Goal: Information Seeking & Learning: Compare options

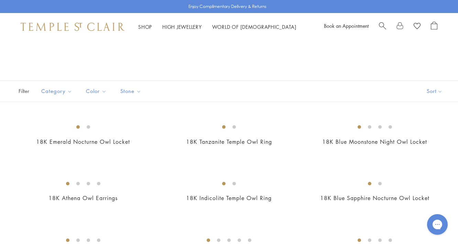
scroll to position [159, 0]
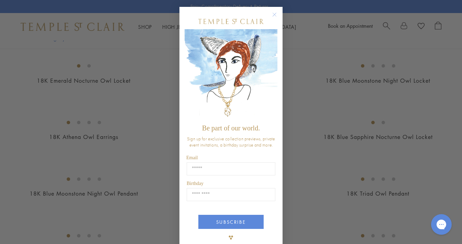
click at [270, 14] on circle "Close dialog" at bounding box center [274, 15] width 8 height 8
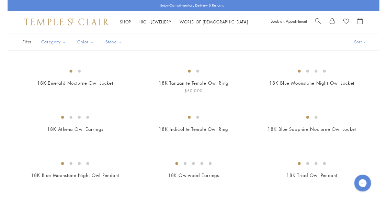
scroll to position [27, 0]
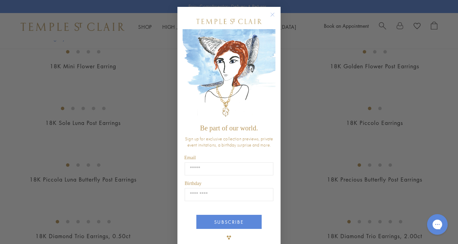
scroll to position [165, 0]
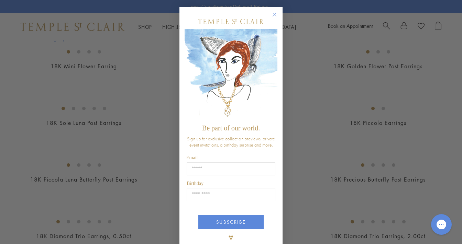
click at [271, 14] on circle "Close dialog" at bounding box center [274, 15] width 8 height 8
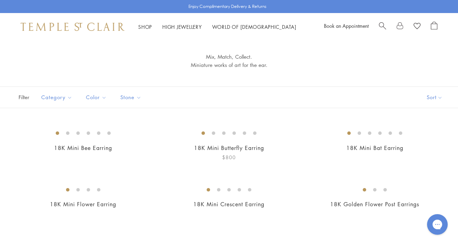
scroll to position [82, 0]
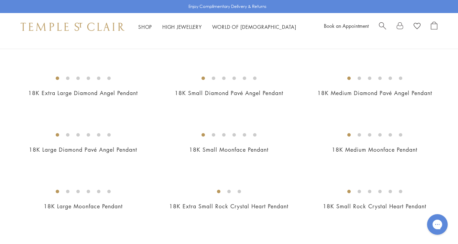
scroll to position [440, 0]
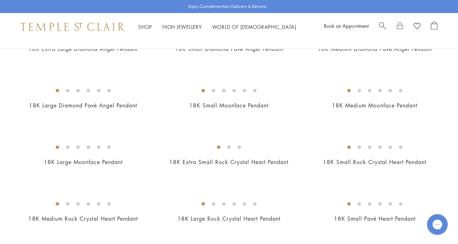
drag, startPoint x: 402, startPoint y: 126, endPoint x: 449, endPoint y: 121, distance: 46.6
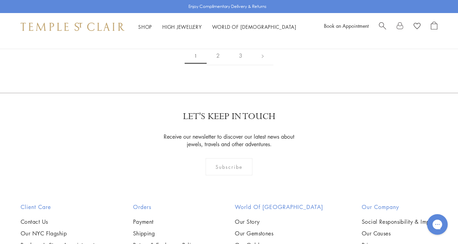
scroll to position [1375, 0]
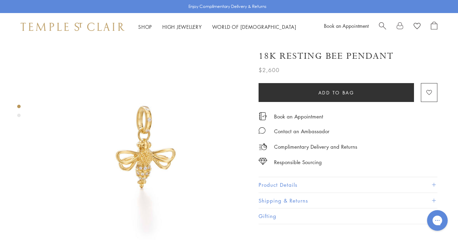
click at [111, 151] on img at bounding box center [141, 148] width 214 height 214
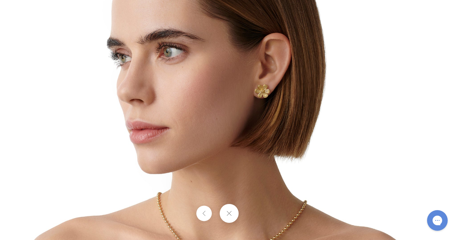
click at [258, 216] on div at bounding box center [229, 213] width 458 height 19
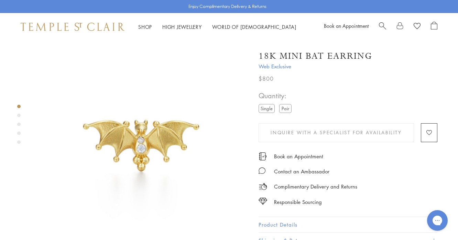
click at [111, 151] on img at bounding box center [141, 148] width 214 height 214
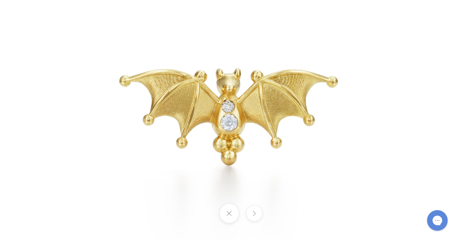
click at [258, 216] on button at bounding box center [253, 213] width 15 height 15
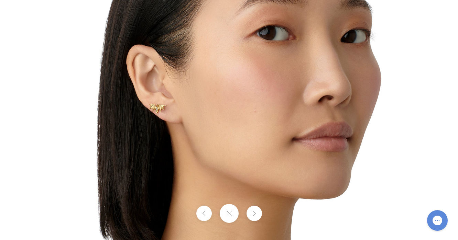
click at [258, 216] on button at bounding box center [253, 213] width 15 height 15
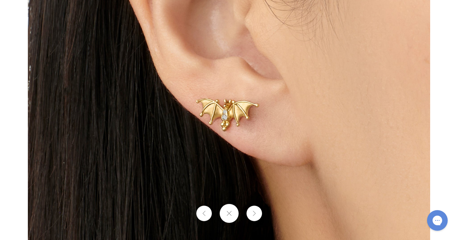
click at [258, 216] on button at bounding box center [253, 213] width 15 height 15
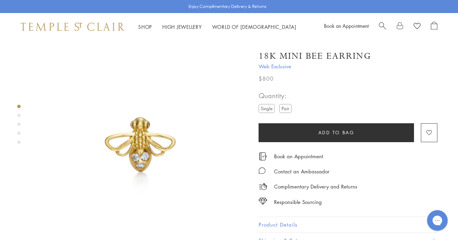
click at [111, 151] on img at bounding box center [141, 148] width 214 height 214
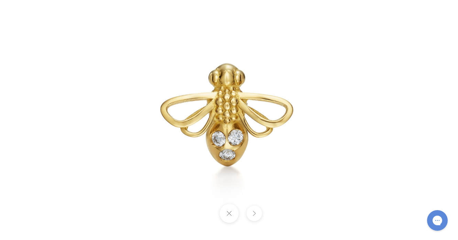
click at [250, 213] on button at bounding box center [253, 213] width 15 height 15
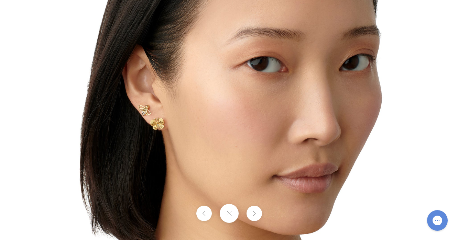
click at [250, 213] on button at bounding box center [253, 213] width 15 height 15
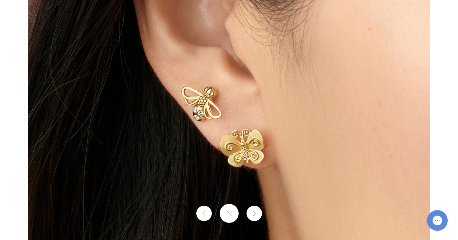
click at [250, 213] on button at bounding box center [253, 213] width 15 height 15
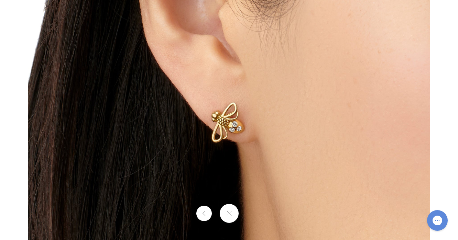
click at [250, 213] on div at bounding box center [229, 213] width 458 height 19
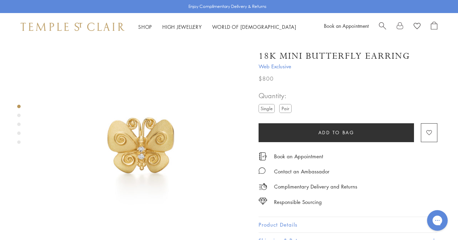
click at [111, 151] on img at bounding box center [141, 148] width 214 height 214
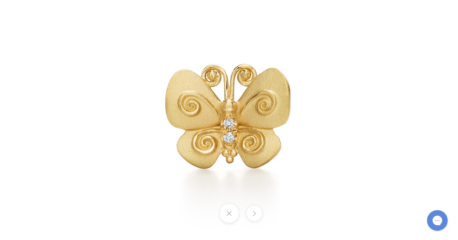
click at [250, 213] on button at bounding box center [253, 213] width 15 height 15
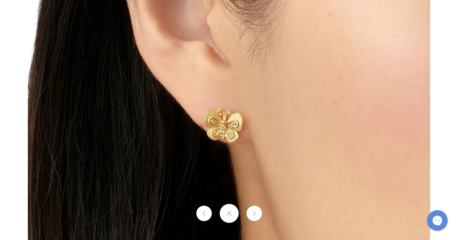
click at [250, 213] on button at bounding box center [253, 213] width 15 height 15
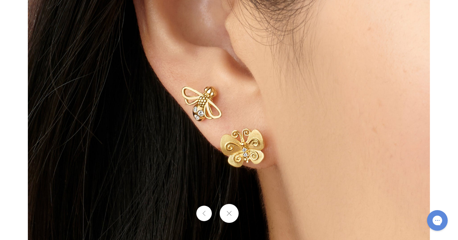
click at [250, 213] on div at bounding box center [229, 213] width 458 height 19
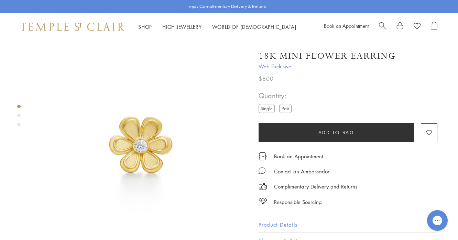
click at [111, 151] on img at bounding box center [141, 148] width 214 height 214
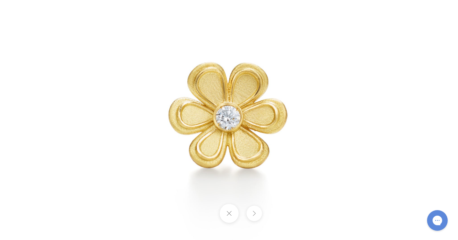
click at [250, 213] on button at bounding box center [253, 213] width 15 height 15
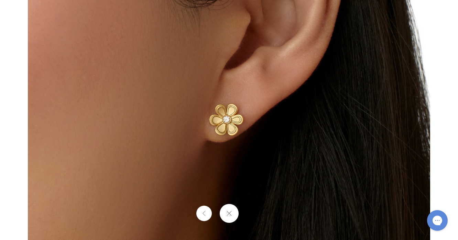
click at [250, 213] on div at bounding box center [229, 213] width 458 height 19
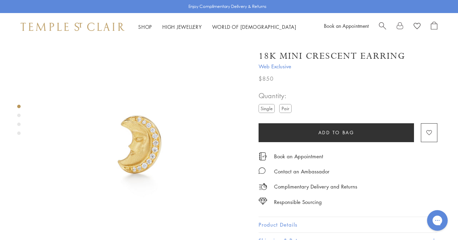
click at [111, 150] on img at bounding box center [141, 148] width 214 height 214
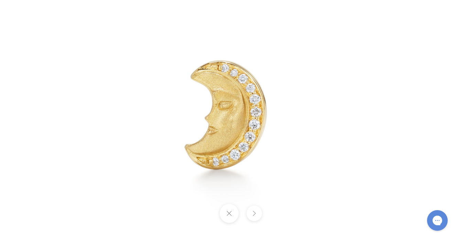
click at [250, 213] on button at bounding box center [253, 213] width 15 height 15
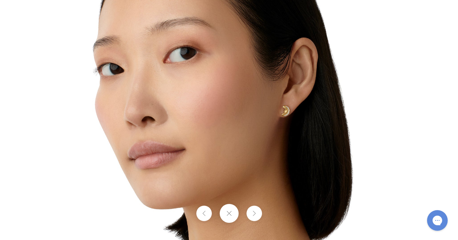
click at [250, 213] on button at bounding box center [253, 213] width 15 height 15
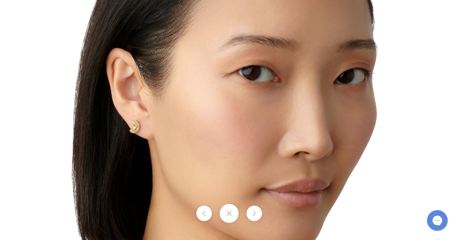
click at [250, 213] on div at bounding box center [229, 213] width 458 height 19
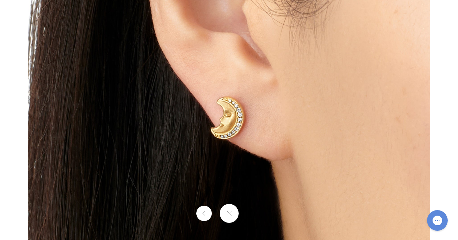
click at [250, 213] on div at bounding box center [229, 213] width 458 height 19
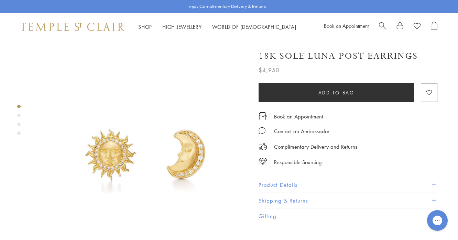
click at [154, 141] on img at bounding box center [141, 148] width 214 height 214
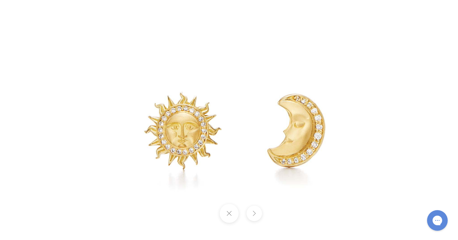
click at [257, 209] on button at bounding box center [253, 213] width 15 height 15
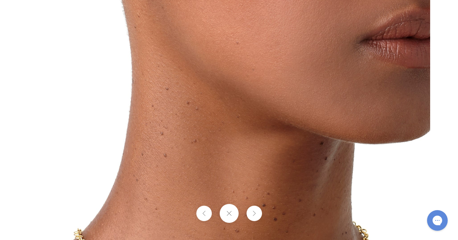
click at [257, 209] on button at bounding box center [253, 213] width 15 height 15
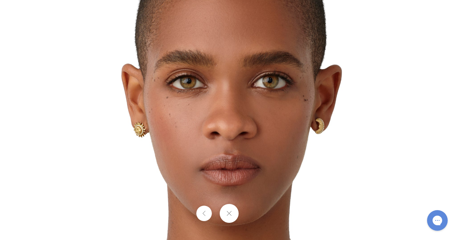
click at [250, 213] on div at bounding box center [229, 213] width 458 height 19
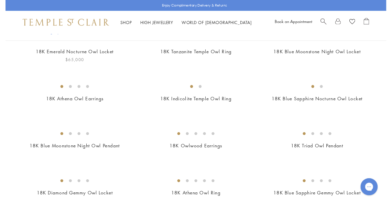
scroll to position [192, 0]
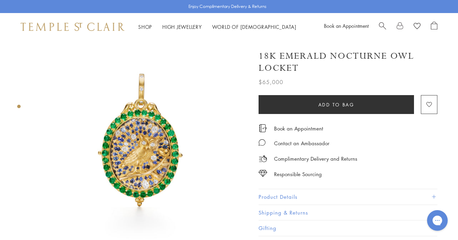
click at [108, 104] on img at bounding box center [141, 148] width 214 height 214
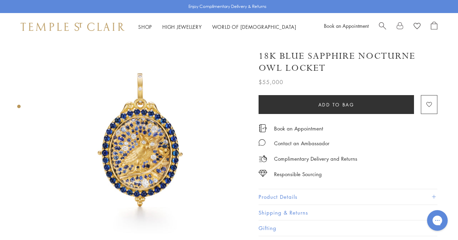
click at [427, 158] on div "Complimentary Delivery and Returns" at bounding box center [347, 155] width 179 height 15
click at [134, 117] on img at bounding box center [141, 148] width 214 height 214
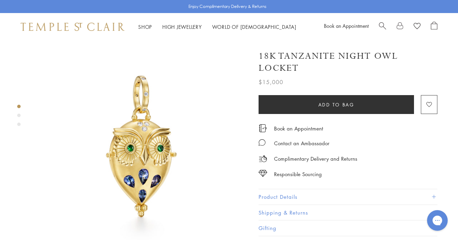
click at [137, 120] on img at bounding box center [141, 148] width 214 height 214
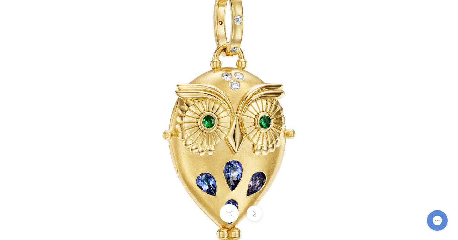
click at [254, 209] on button at bounding box center [253, 213] width 15 height 15
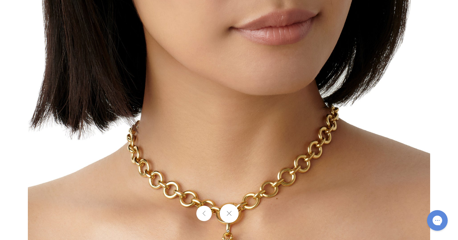
click at [254, 209] on div at bounding box center [229, 213] width 458 height 19
click at [203, 211] on button at bounding box center [203, 213] width 15 height 15
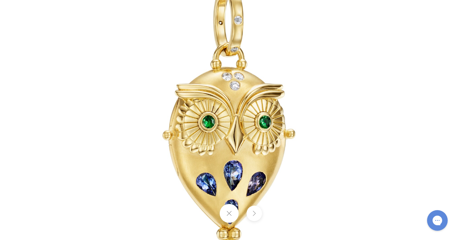
click at [203, 211] on div at bounding box center [229, 213] width 458 height 19
click at [251, 217] on button at bounding box center [253, 213] width 15 height 15
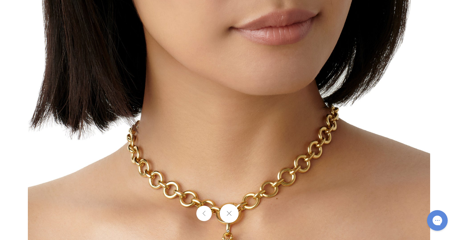
click at [251, 217] on div at bounding box center [229, 213] width 458 height 19
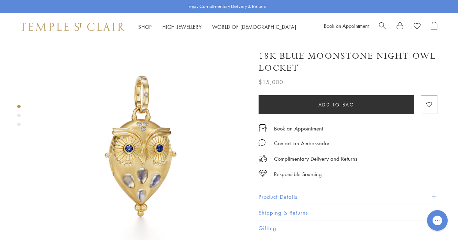
click at [142, 142] on img at bounding box center [141, 148] width 214 height 214
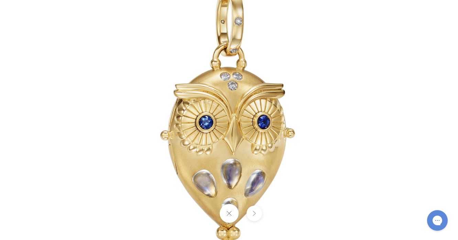
click at [251, 217] on button at bounding box center [253, 213] width 15 height 15
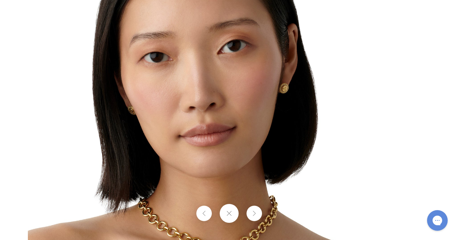
click at [251, 217] on div at bounding box center [229, 213] width 458 height 19
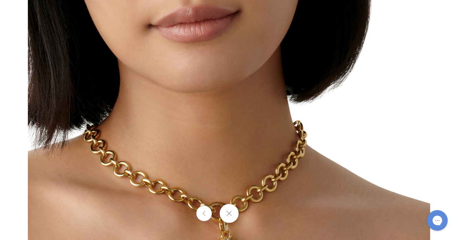
click at [251, 217] on div at bounding box center [229, 213] width 458 height 19
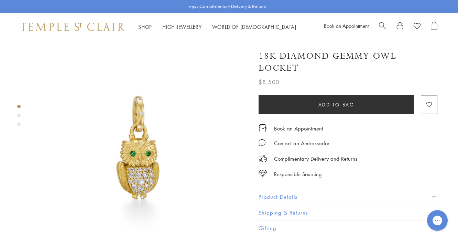
click at [145, 141] on img at bounding box center [141, 148] width 214 height 214
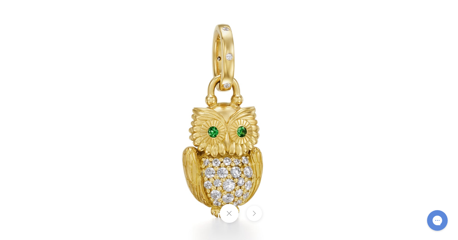
click at [253, 210] on button at bounding box center [253, 213] width 15 height 15
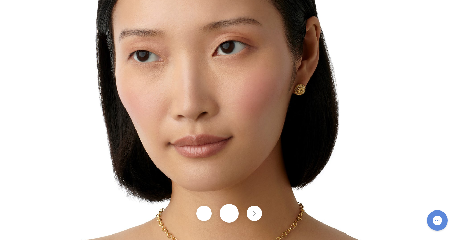
click at [253, 210] on div at bounding box center [229, 213] width 458 height 19
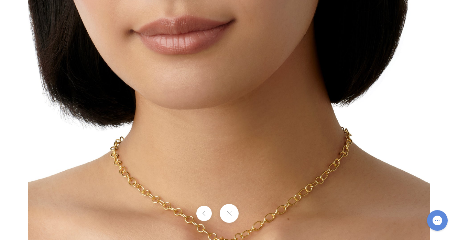
click at [253, 210] on div at bounding box center [229, 213] width 458 height 19
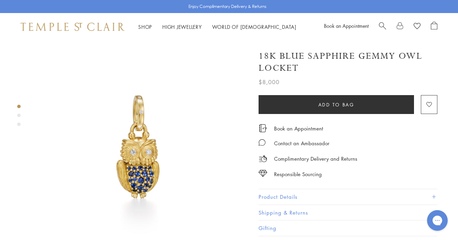
click at [145, 141] on img at bounding box center [141, 148] width 214 height 214
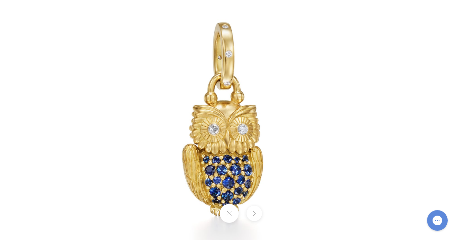
click at [253, 210] on button at bounding box center [253, 213] width 15 height 15
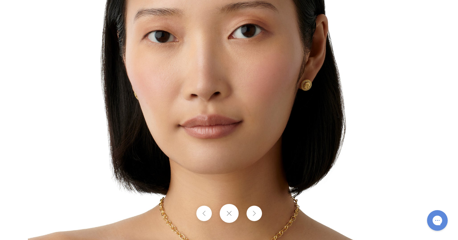
click at [253, 210] on div at bounding box center [229, 213] width 458 height 19
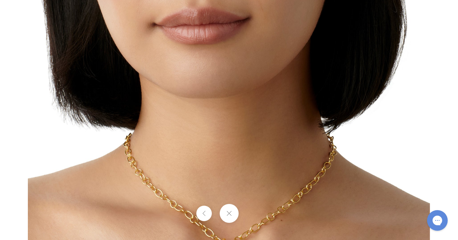
click at [253, 210] on div at bounding box center [229, 213] width 458 height 19
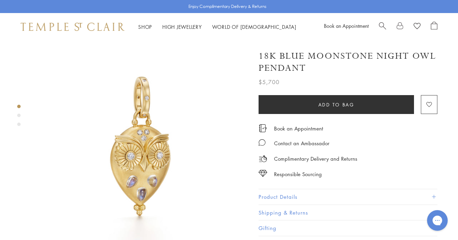
click at [143, 141] on img at bounding box center [141, 148] width 214 height 214
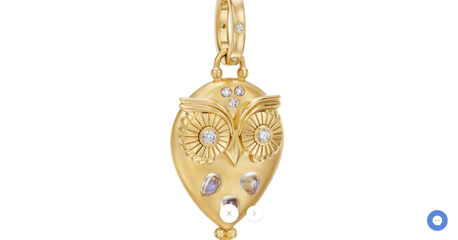
click at [251, 217] on button at bounding box center [253, 213] width 15 height 15
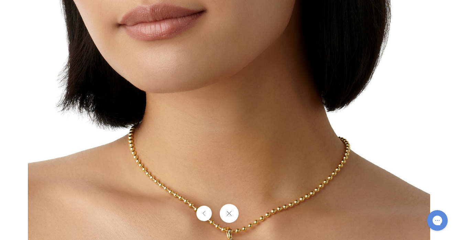
click at [251, 217] on div at bounding box center [229, 213] width 458 height 19
click at [208, 216] on button at bounding box center [203, 213] width 15 height 15
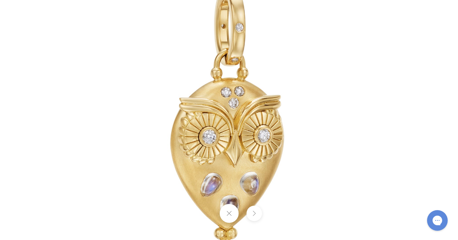
click at [208, 216] on div at bounding box center [229, 213] width 458 height 19
click at [259, 212] on button at bounding box center [253, 213] width 15 height 15
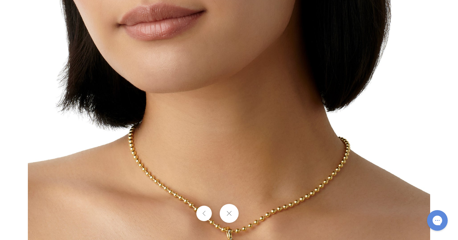
click at [259, 212] on div at bounding box center [229, 213] width 458 height 19
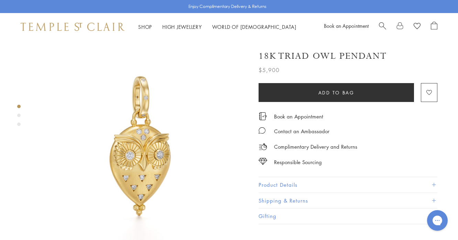
click at [143, 141] on img at bounding box center [141, 148] width 214 height 214
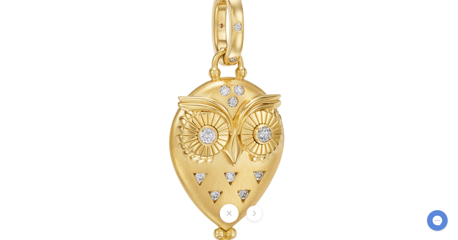
click at [253, 210] on button at bounding box center [253, 213] width 15 height 15
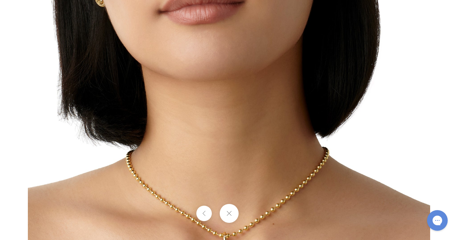
click at [253, 210] on div at bounding box center [229, 213] width 458 height 19
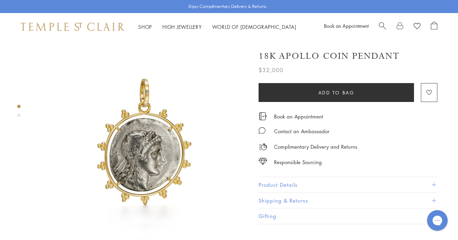
click at [111, 151] on img at bounding box center [141, 148] width 214 height 214
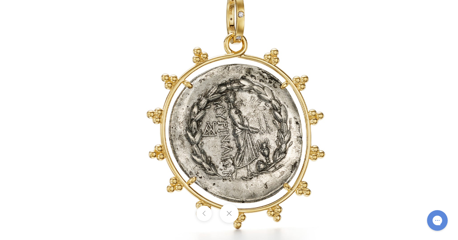
click at [250, 214] on div at bounding box center [229, 213] width 458 height 19
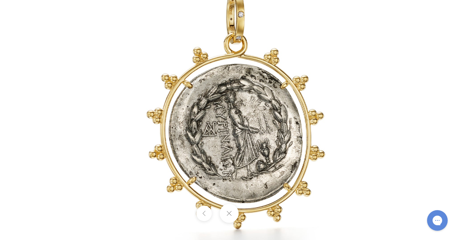
click at [255, 216] on div at bounding box center [229, 213] width 458 height 19
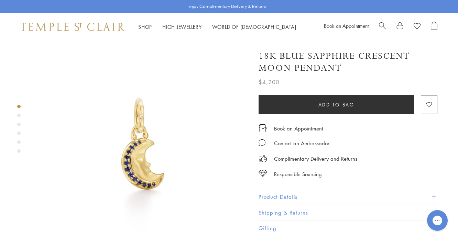
click at [111, 151] on img at bounding box center [141, 148] width 214 height 214
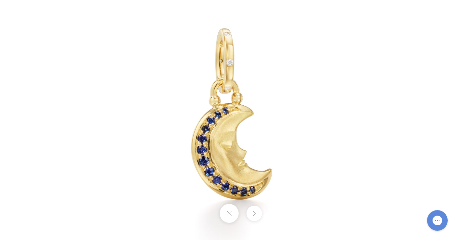
click at [250, 214] on button at bounding box center [253, 213] width 15 height 15
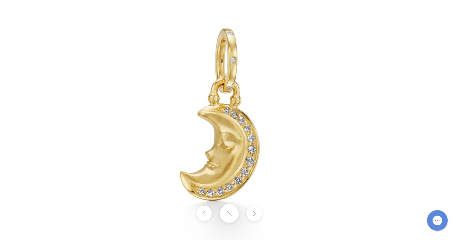
click at [250, 214] on button at bounding box center [253, 213] width 15 height 15
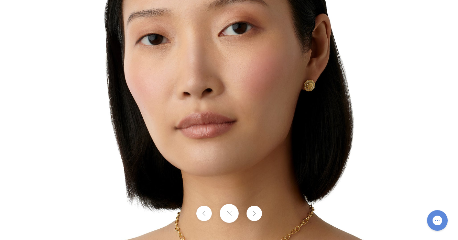
click at [250, 214] on button at bounding box center [253, 213] width 15 height 15
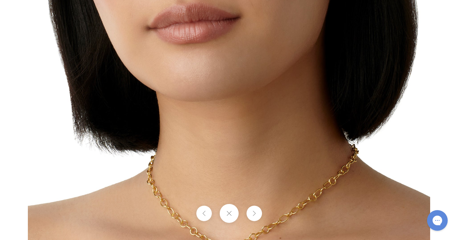
click at [250, 214] on button at bounding box center [253, 213] width 15 height 15
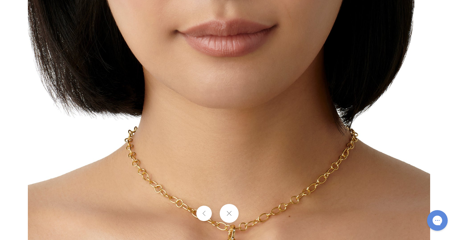
click at [250, 214] on div at bounding box center [229, 213] width 458 height 19
click at [200, 213] on button at bounding box center [203, 213] width 15 height 15
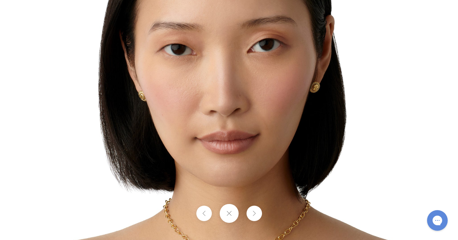
click at [200, 213] on button at bounding box center [203, 213] width 15 height 15
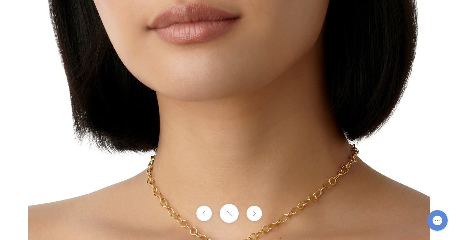
click at [200, 213] on button at bounding box center [203, 213] width 15 height 15
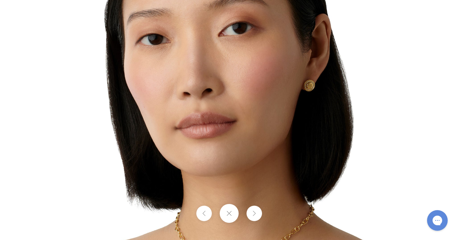
click at [201, 213] on button at bounding box center [203, 213] width 15 height 15
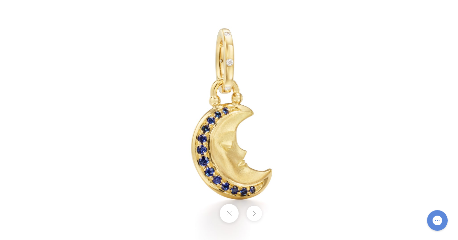
click at [203, 213] on div at bounding box center [229, 213] width 458 height 19
click at [255, 217] on button at bounding box center [253, 213] width 15 height 15
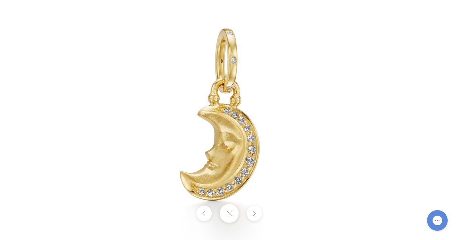
click at [255, 217] on button at bounding box center [253, 213] width 15 height 15
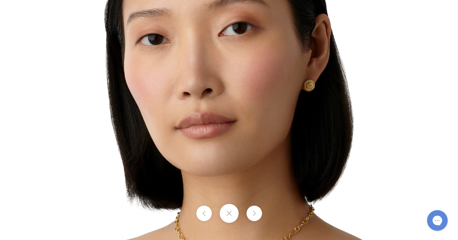
click at [255, 217] on button at bounding box center [253, 213] width 15 height 15
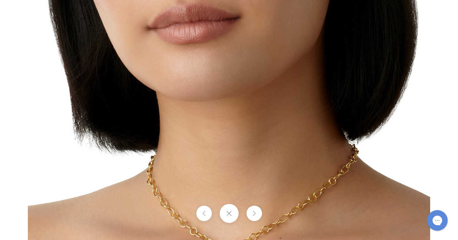
click at [255, 217] on button at bounding box center [253, 213] width 15 height 15
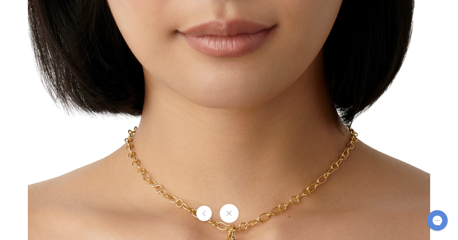
click at [255, 216] on div at bounding box center [229, 213] width 458 height 19
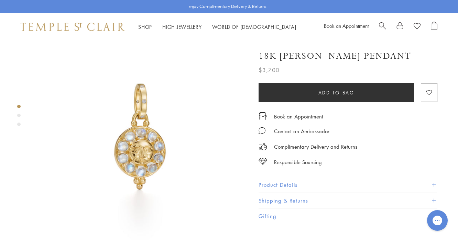
click at [111, 151] on img at bounding box center [141, 148] width 214 height 214
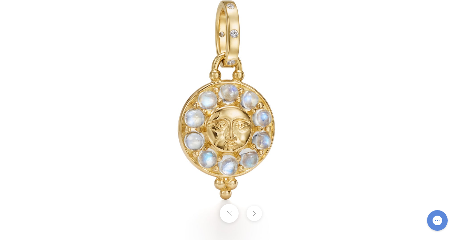
click at [250, 214] on button at bounding box center [253, 213] width 15 height 15
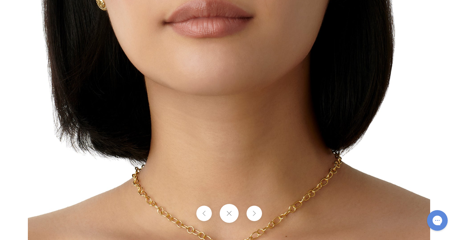
click at [250, 214] on div at bounding box center [229, 213] width 458 height 19
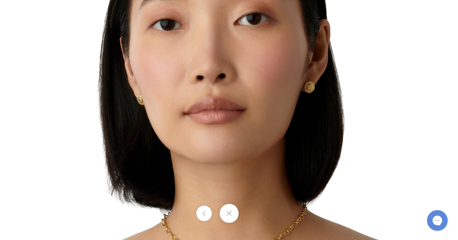
click at [250, 214] on div at bounding box center [229, 213] width 458 height 19
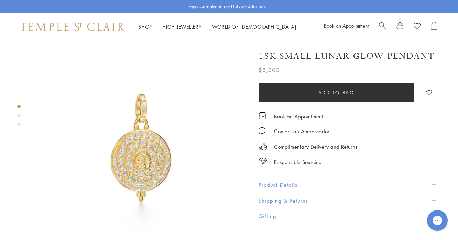
click at [111, 151] on img at bounding box center [141, 148] width 214 height 214
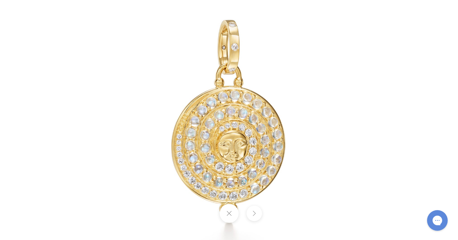
click at [250, 214] on button at bounding box center [253, 213] width 15 height 15
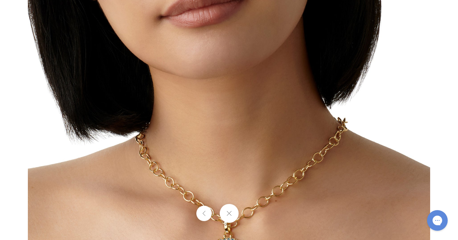
click at [250, 214] on div at bounding box center [229, 213] width 458 height 19
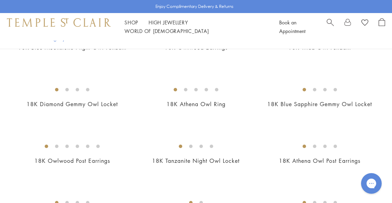
scroll to position [303, 0]
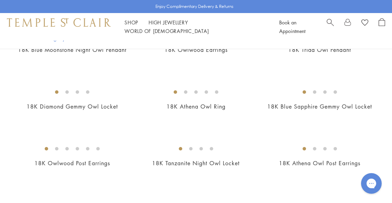
drag, startPoint x: 73, startPoint y: 118, endPoint x: 200, endPoint y: 114, distance: 127.6
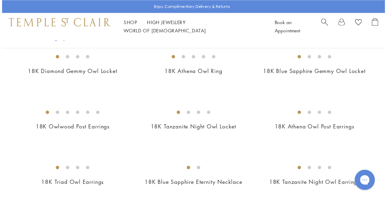
scroll to position [357, 0]
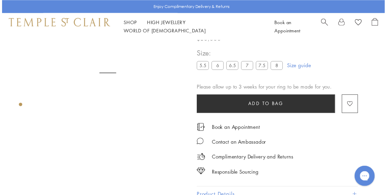
scroll to position [41, 0]
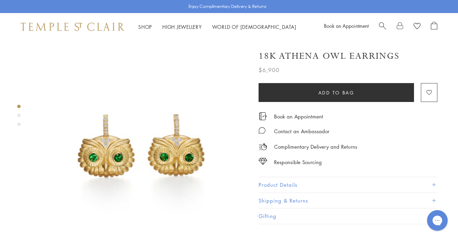
click at [145, 141] on img at bounding box center [141, 148] width 214 height 214
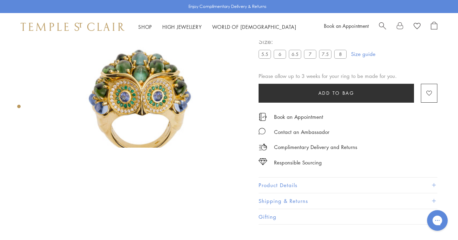
click at [145, 141] on img at bounding box center [141, 107] width 214 height 214
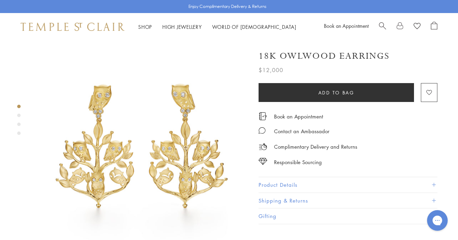
click at [102, 150] on img at bounding box center [141, 148] width 214 height 214
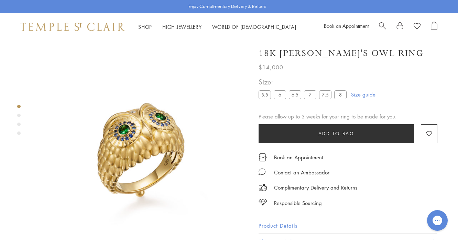
click at [110, 150] on img at bounding box center [141, 147] width 214 height 213
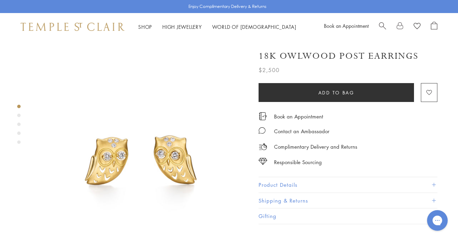
click at [145, 141] on img at bounding box center [141, 148] width 214 height 214
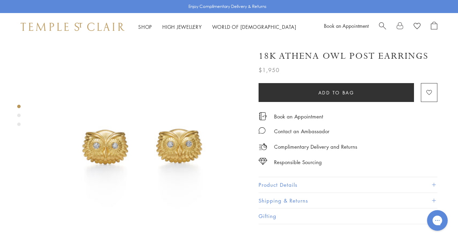
click at [145, 141] on img at bounding box center [141, 148] width 214 height 214
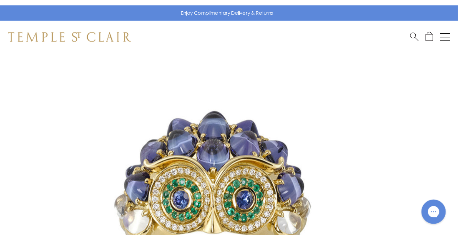
scroll to position [41, 0]
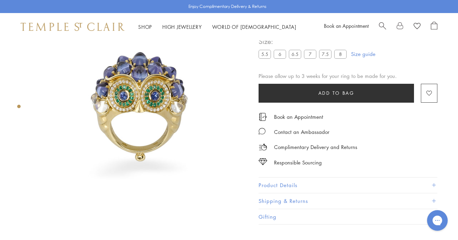
scroll to position [41, 0]
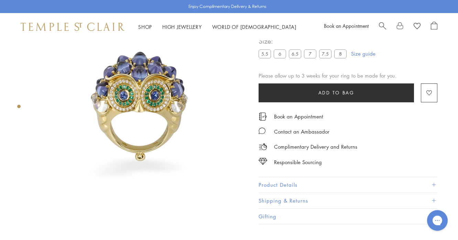
click at [145, 141] on img at bounding box center [141, 107] width 214 height 214
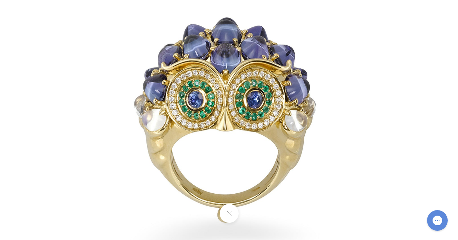
click at [250, 214] on div at bounding box center [229, 213] width 458 height 19
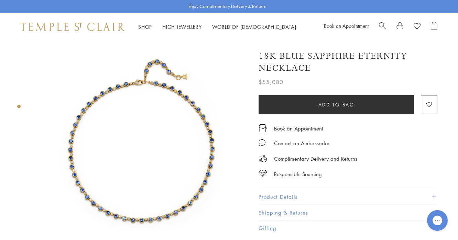
click at [111, 151] on img at bounding box center [141, 148] width 214 height 214
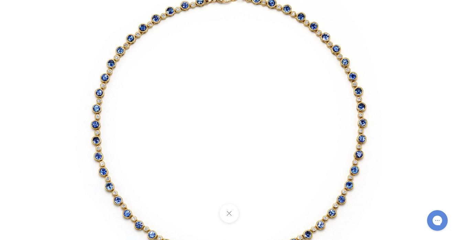
click at [250, 214] on div at bounding box center [229, 213] width 458 height 19
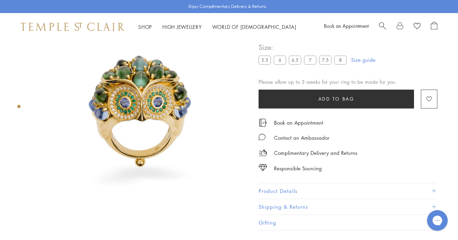
scroll to position [41, 0]
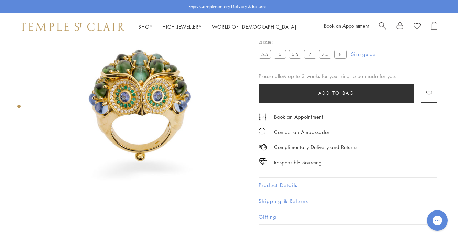
click at [134, 144] on img at bounding box center [141, 107] width 214 height 214
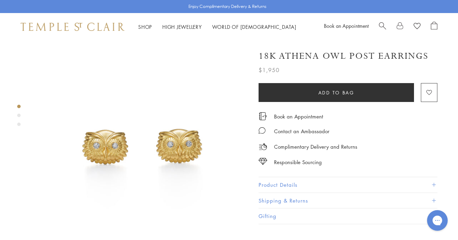
click at [134, 144] on img at bounding box center [141, 148] width 214 height 214
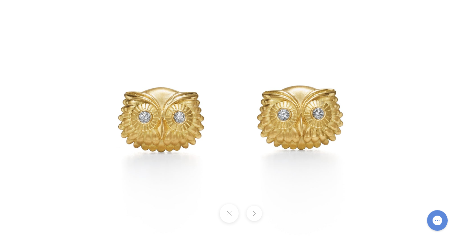
click at [250, 214] on button at bounding box center [253, 213] width 15 height 15
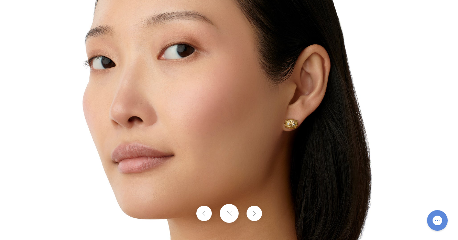
click at [250, 214] on div at bounding box center [229, 213] width 458 height 19
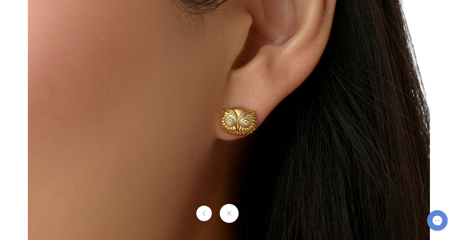
click at [250, 214] on div at bounding box center [229, 213] width 458 height 19
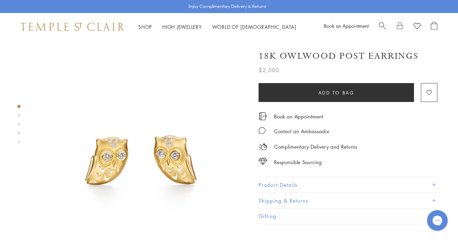
click at [134, 144] on img at bounding box center [141, 148] width 214 height 214
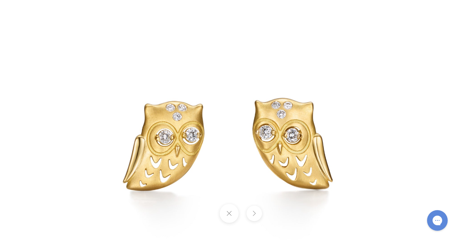
click at [250, 214] on button at bounding box center [253, 213] width 15 height 15
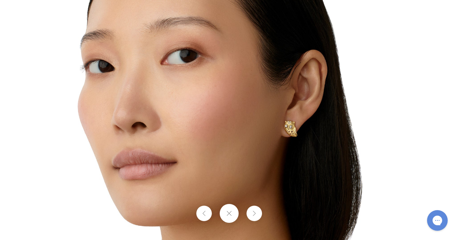
click at [250, 214] on button at bounding box center [253, 213] width 15 height 15
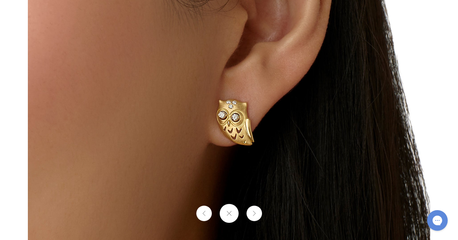
click at [250, 214] on button at bounding box center [253, 213] width 15 height 15
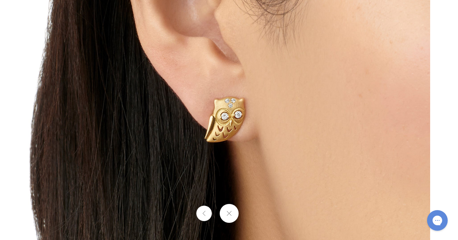
click at [250, 214] on div at bounding box center [229, 213] width 458 height 19
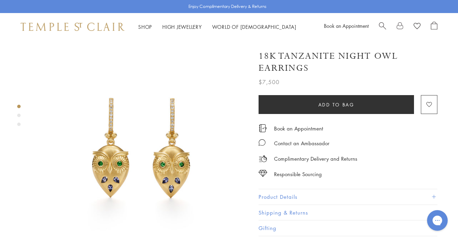
click at [172, 162] on img at bounding box center [141, 148] width 214 height 214
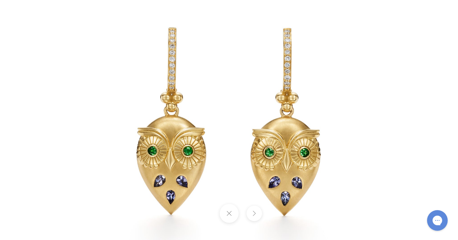
click at [133, 147] on img at bounding box center [229, 120] width 402 height 402
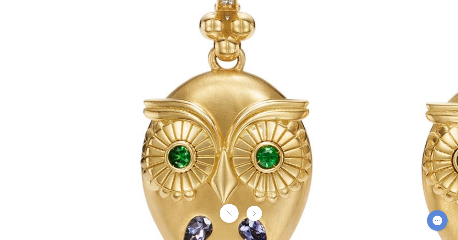
click at [133, 147] on img at bounding box center [369, 82] width 990 height 990
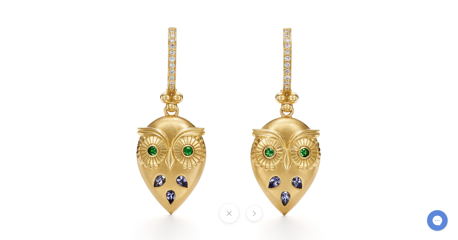
click at [250, 214] on button at bounding box center [253, 213] width 15 height 15
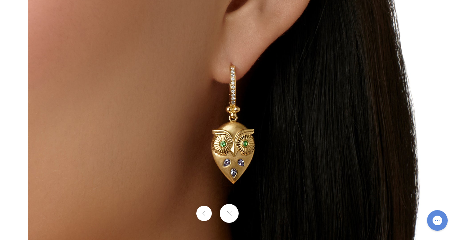
click at [250, 214] on div at bounding box center [229, 213] width 458 height 19
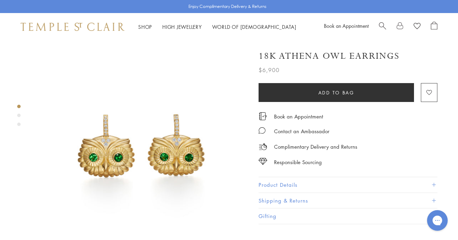
click at [134, 144] on img at bounding box center [141, 148] width 214 height 214
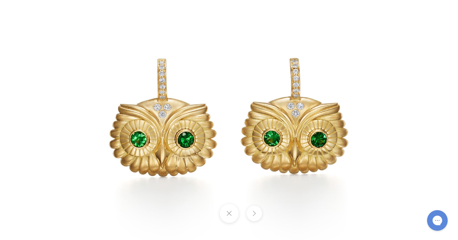
click at [250, 214] on button at bounding box center [253, 213] width 15 height 15
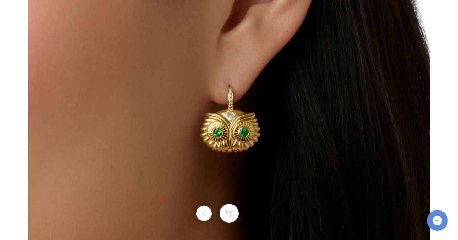
click at [250, 214] on div at bounding box center [229, 213] width 458 height 19
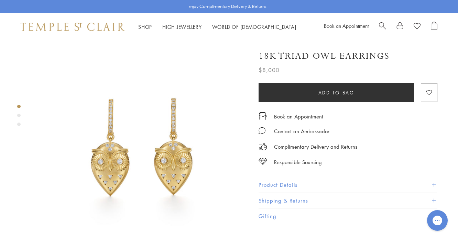
click at [134, 145] on img at bounding box center [141, 148] width 214 height 214
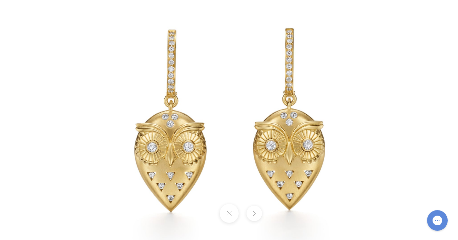
click at [250, 214] on button at bounding box center [253, 213] width 15 height 15
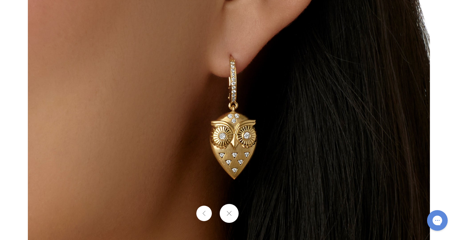
click at [250, 214] on div at bounding box center [229, 213] width 458 height 19
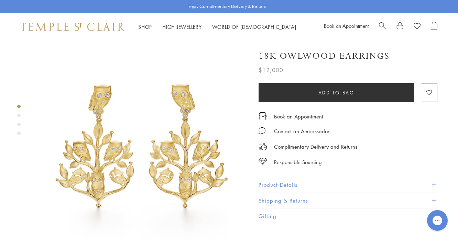
click at [133, 147] on img at bounding box center [141, 148] width 214 height 214
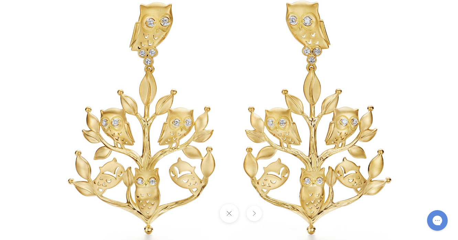
click at [250, 214] on button at bounding box center [253, 213] width 15 height 15
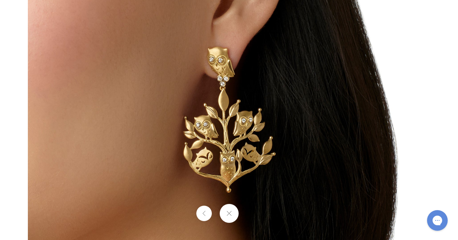
click at [250, 214] on div at bounding box center [229, 213] width 458 height 19
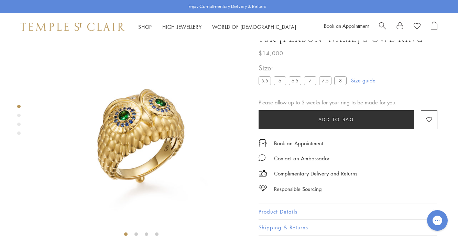
scroll to position [41, 0]
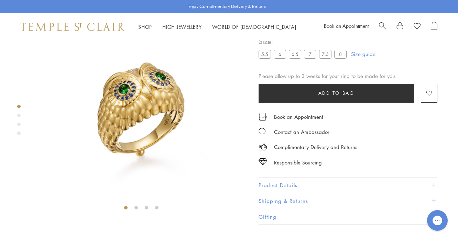
click at [133, 146] on img at bounding box center [141, 106] width 214 height 213
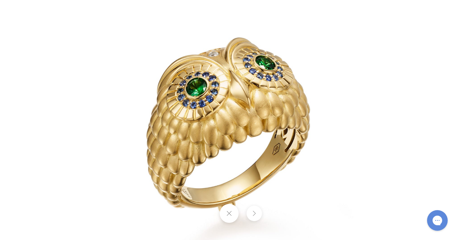
scroll to position [41, 0]
click at [250, 214] on button at bounding box center [253, 213] width 15 height 15
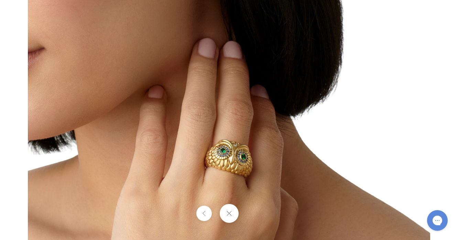
click at [250, 214] on div at bounding box center [229, 213] width 458 height 19
